Goal: Information Seeking & Learning: Learn about a topic

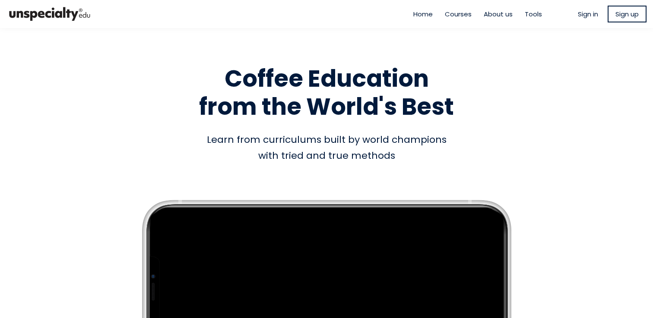
click at [590, 15] on span "Sign in" at bounding box center [588, 14] width 20 height 10
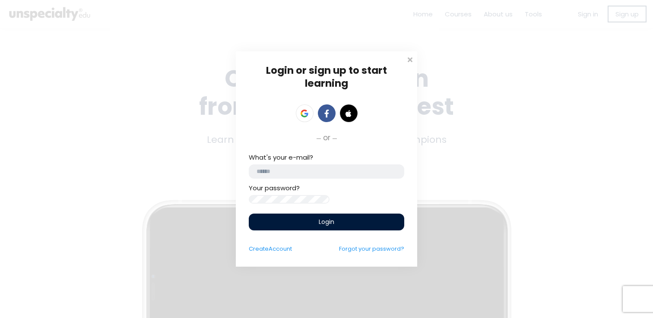
click at [297, 165] on input "email" at bounding box center [327, 172] width 156 height 14
type input "**********"
click at [308, 113] on icon at bounding box center [307, 114] width 4 height 3
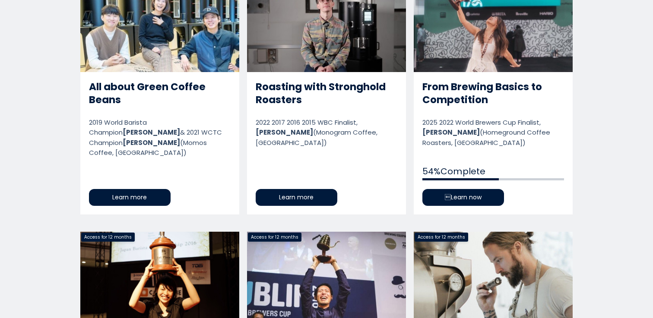
scroll to position [488, 0]
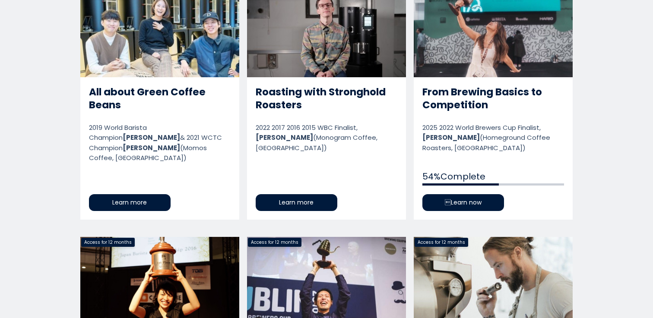
click at [477, 115] on link "From Brewing Basics to Competition" at bounding box center [493, 104] width 159 height 232
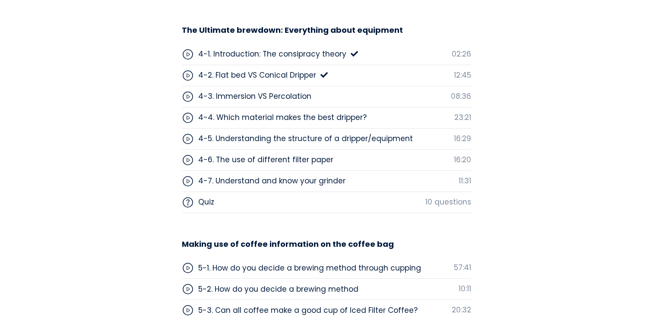
scroll to position [2692, 0]
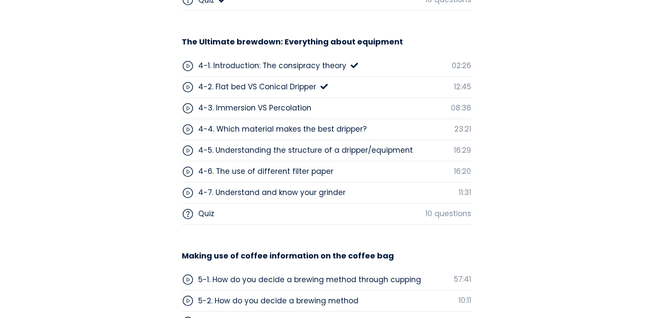
click at [283, 87] on div "4-2. Flat bed VS Conical Dripper" at bounding box center [257, 86] width 118 height 11
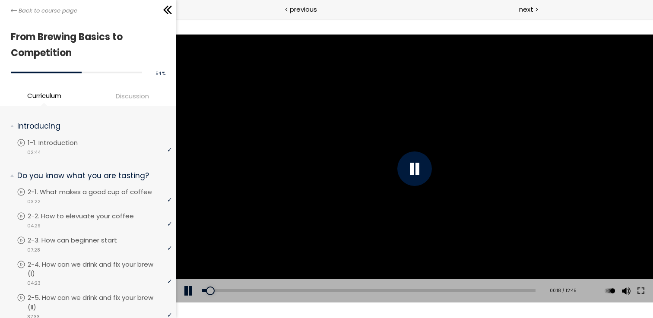
click at [471, 162] on div at bounding box center [414, 169] width 477 height 268
click at [461, 140] on div at bounding box center [414, 169] width 477 height 268
click at [416, 155] on div at bounding box center [414, 169] width 477 height 268
click at [406, 162] on div at bounding box center [415, 169] width 35 height 35
